Goal: Obtain resource: Download file/media

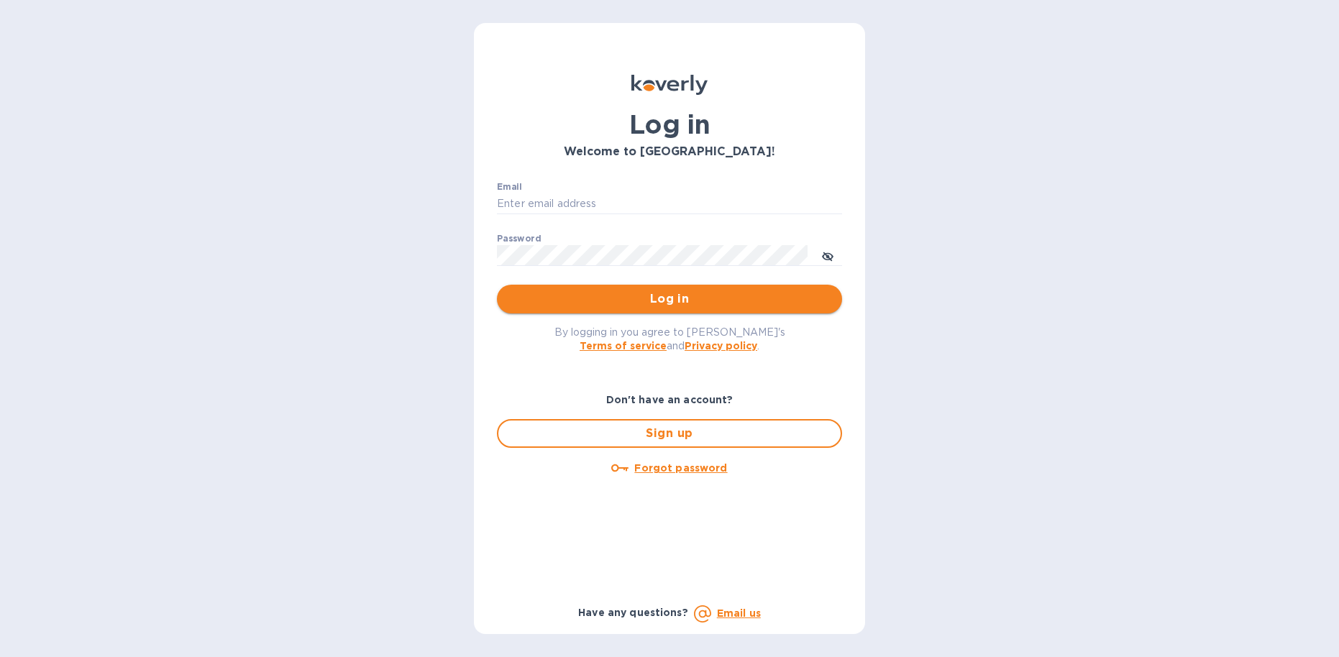
type input "[EMAIL_ADDRESS][DOMAIN_NAME]"
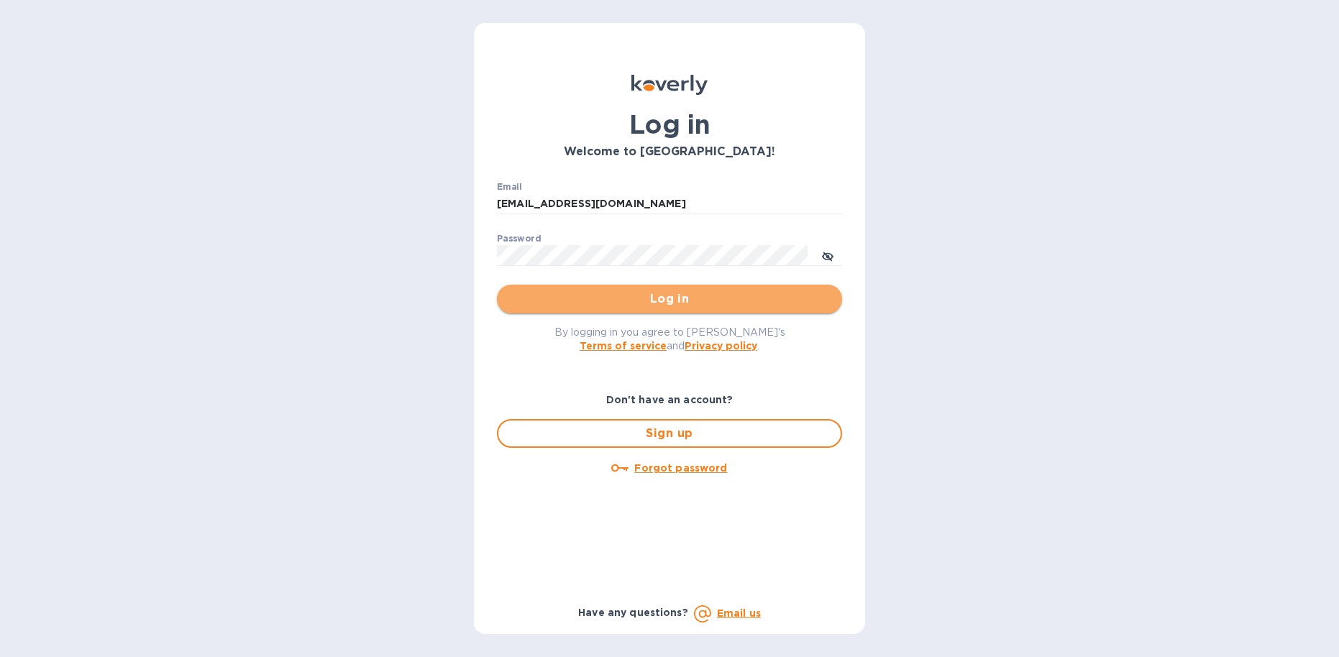
click at [701, 298] on span "Log in" at bounding box center [670, 299] width 322 height 17
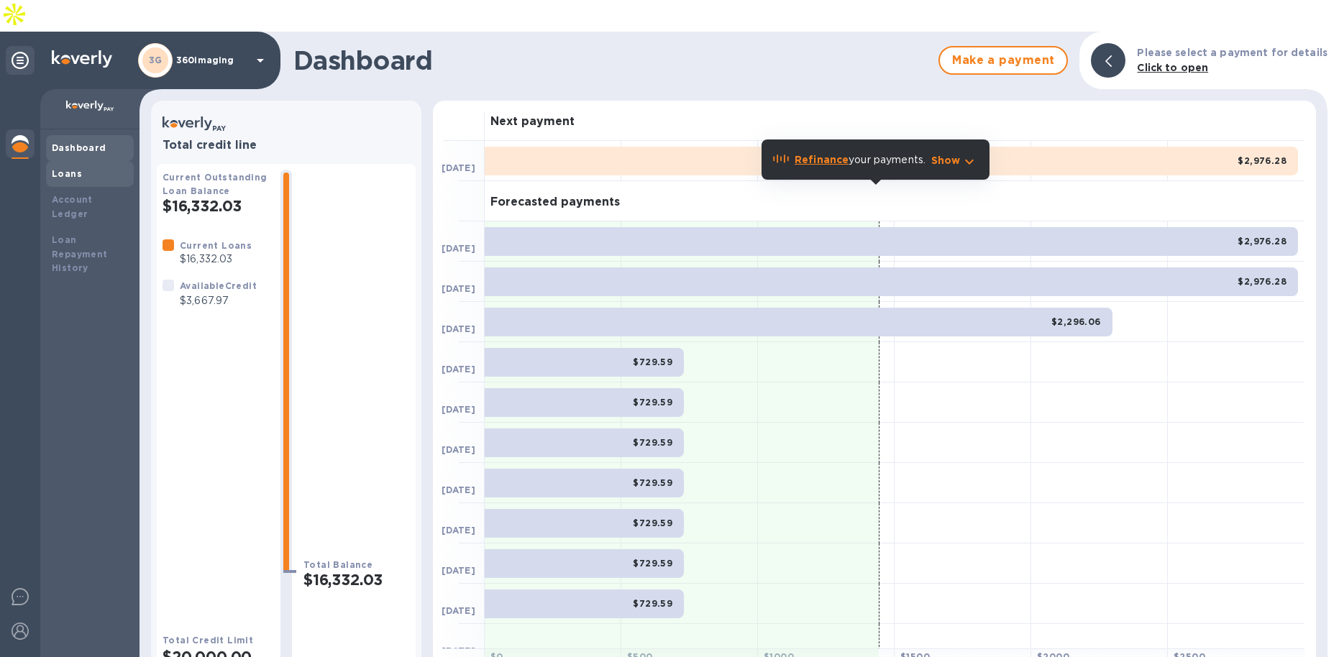
click at [85, 167] on div "Loans" at bounding box center [90, 174] width 76 height 14
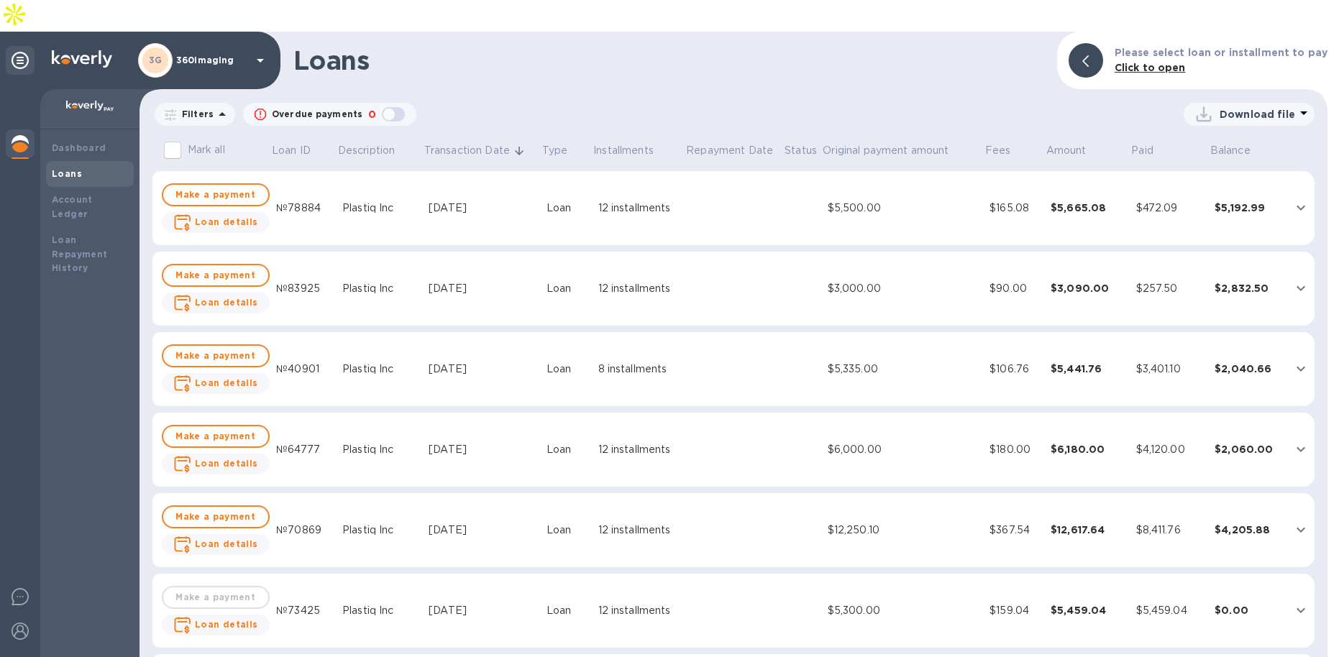
click at [618, 281] on div "12 installments" at bounding box center [638, 288] width 81 height 15
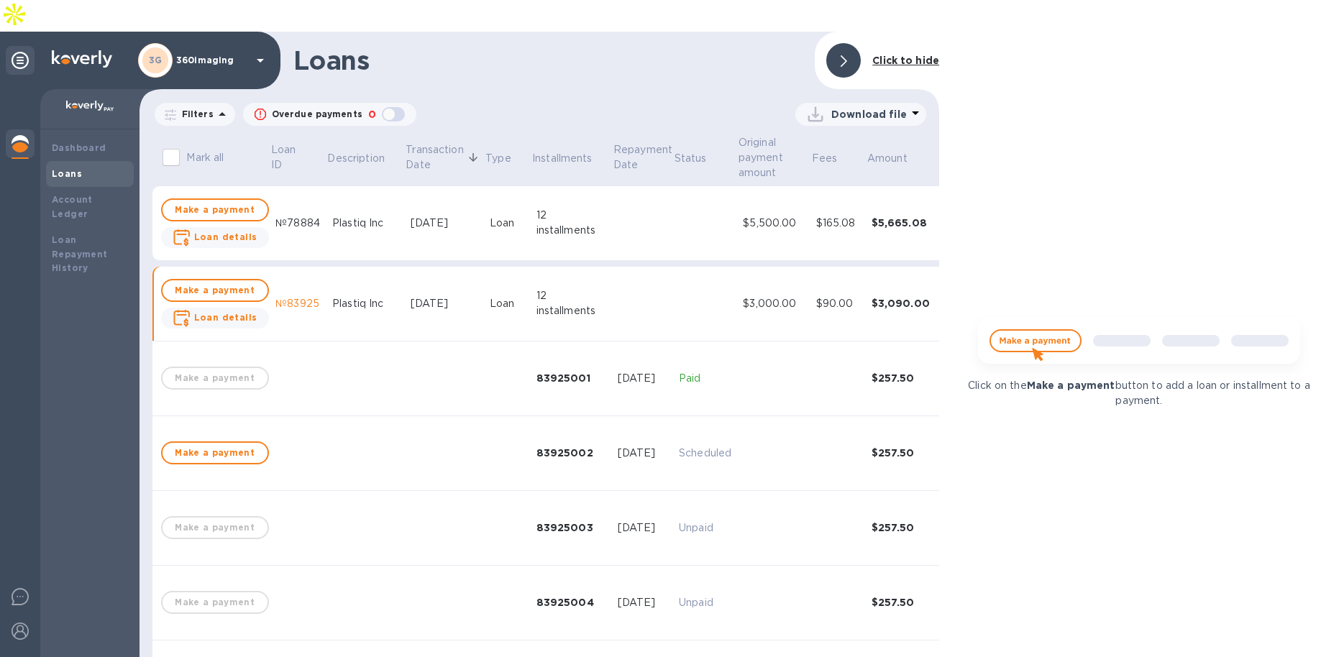
click at [565, 288] on div "12 installments" at bounding box center [572, 303] width 70 height 30
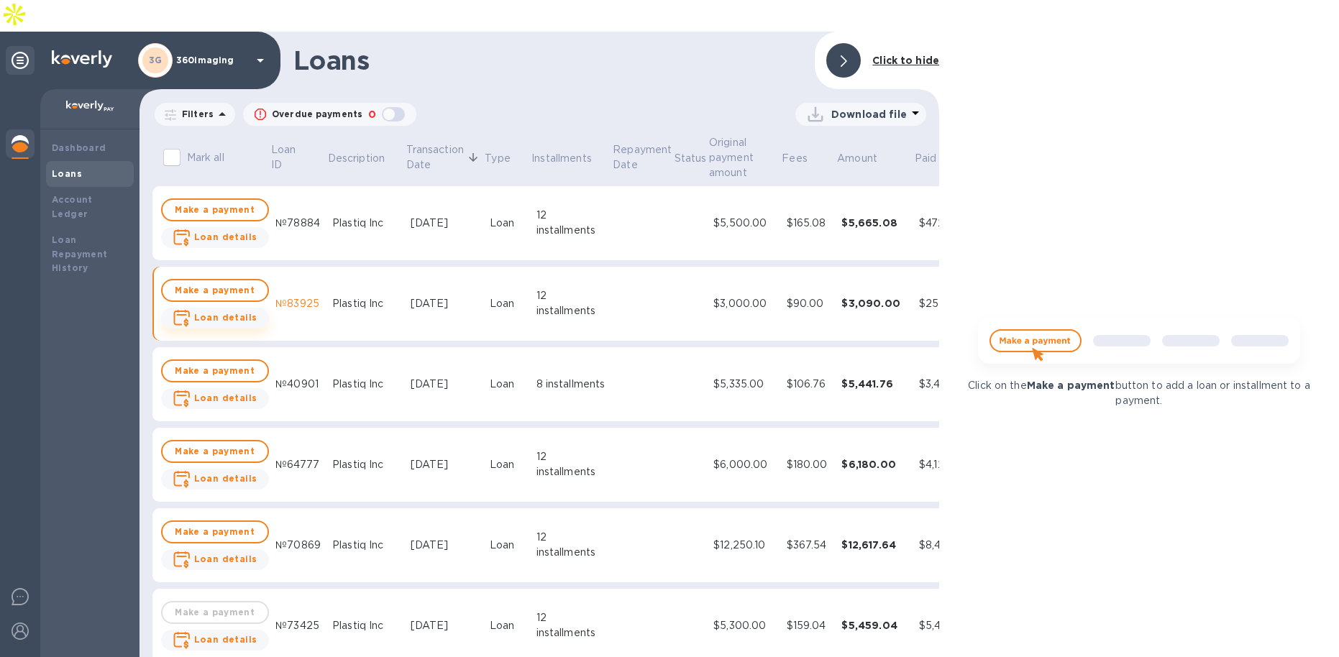
click at [237, 312] on b "Loan details" at bounding box center [225, 317] width 63 height 11
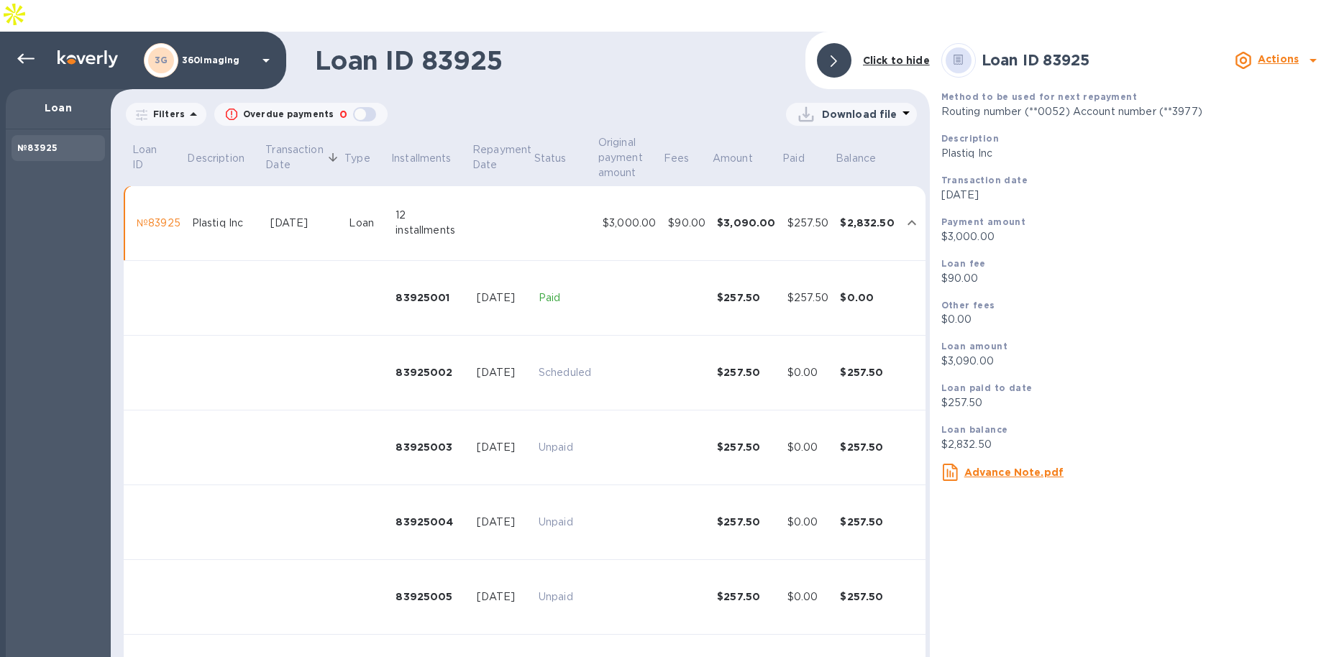
click at [1038, 467] on u "Advance Note.pdf" at bounding box center [1014, 473] width 99 height 12
click at [37, 45] on div at bounding box center [26, 59] width 29 height 29
